Goal: Transaction & Acquisition: Subscribe to service/newsletter

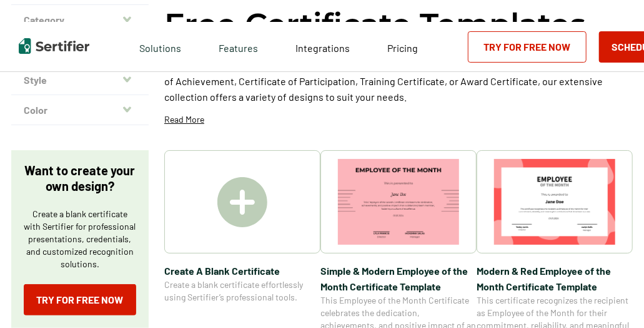
scroll to position [125, 0]
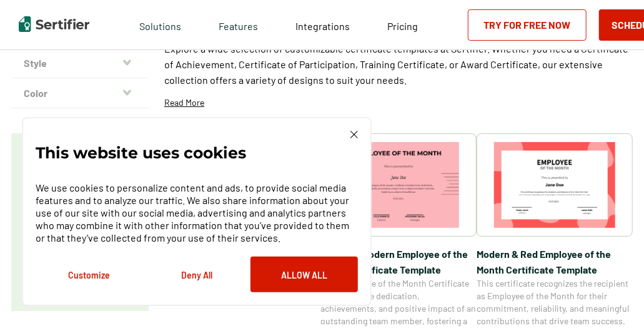
scroll to position [125, 0]
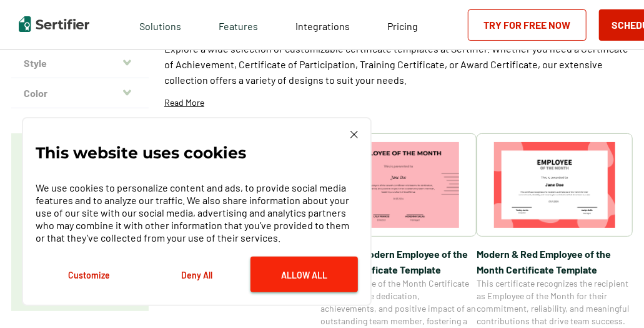
click at [280, 269] on button "Allow All" at bounding box center [305, 274] width 108 height 36
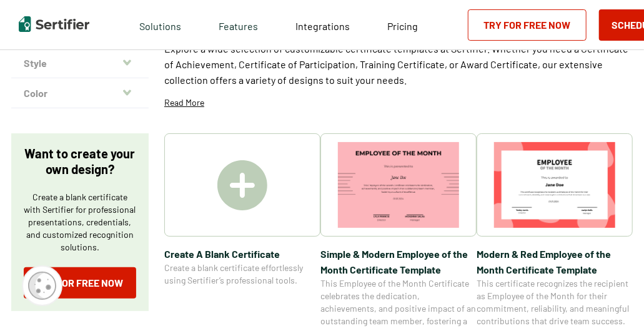
click at [238, 186] on img at bounding box center [243, 185] width 50 height 50
